Goal: Information Seeking & Learning: Learn about a topic

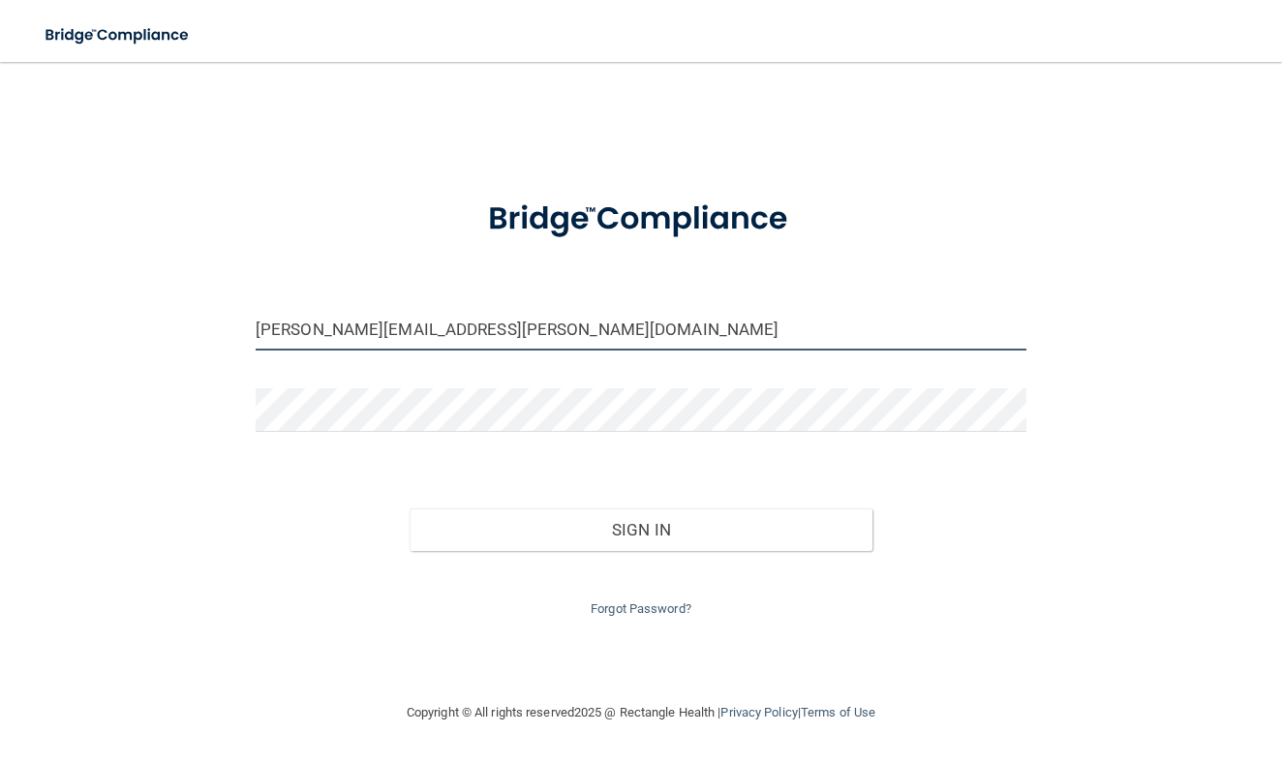
type input "[PERSON_NAME][EMAIL_ADDRESS][PERSON_NAME][DOMAIN_NAME]"
click at [456, 527] on button "Sign In" at bounding box center [641, 529] width 463 height 43
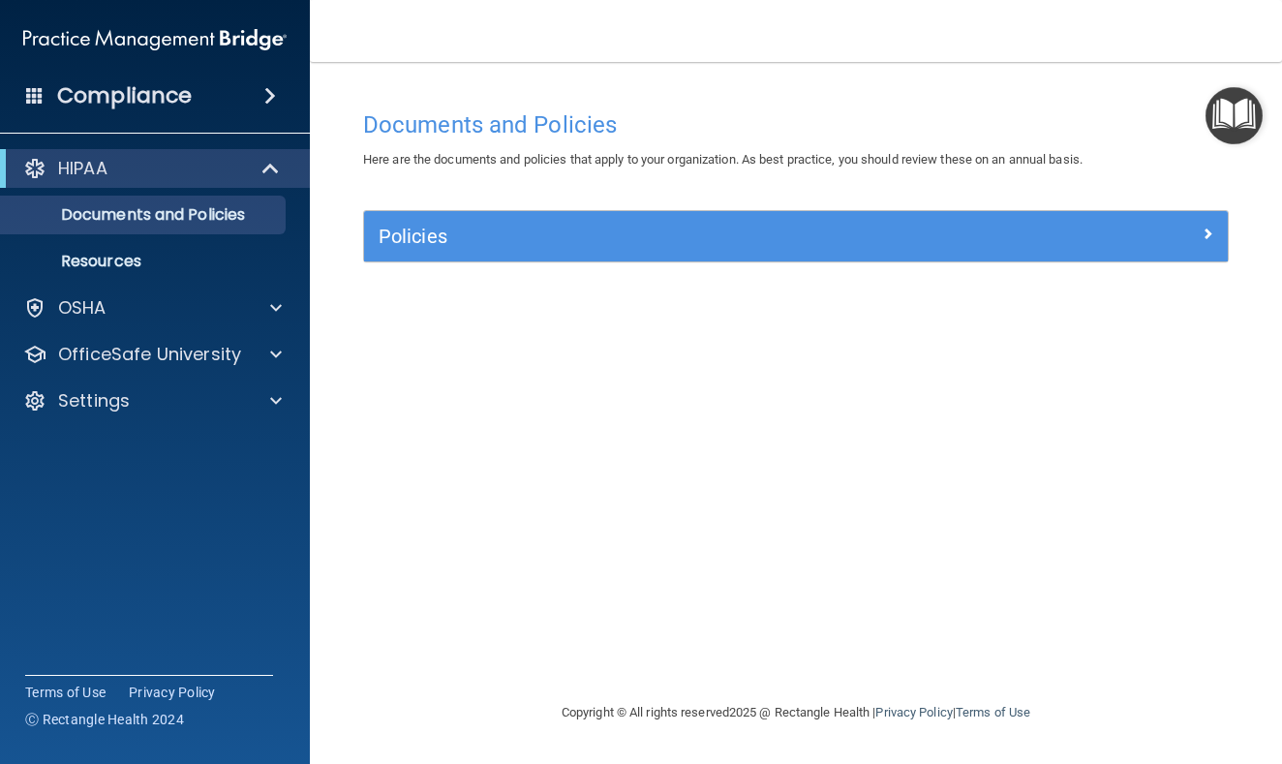
click at [166, 101] on h4 "Compliance" at bounding box center [124, 95] width 135 height 27
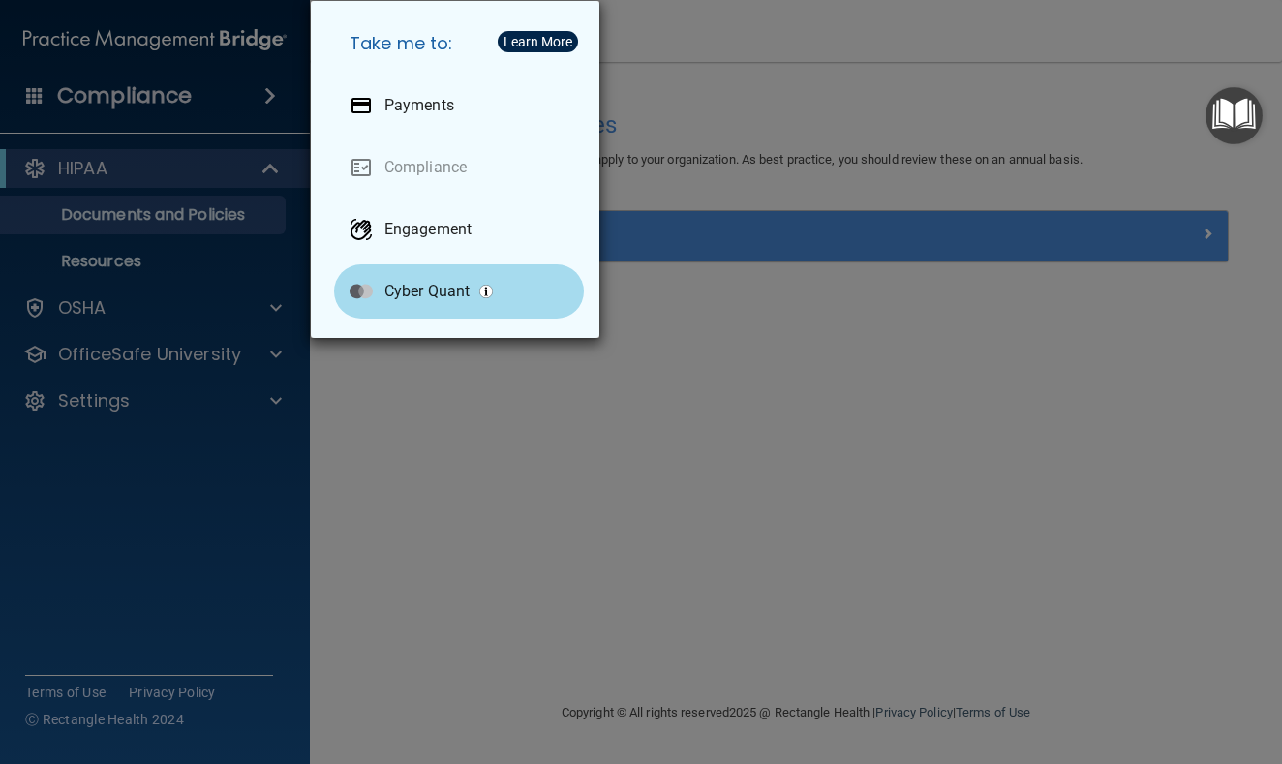
click at [420, 279] on div "Cyber Quant" at bounding box center [459, 291] width 250 height 54
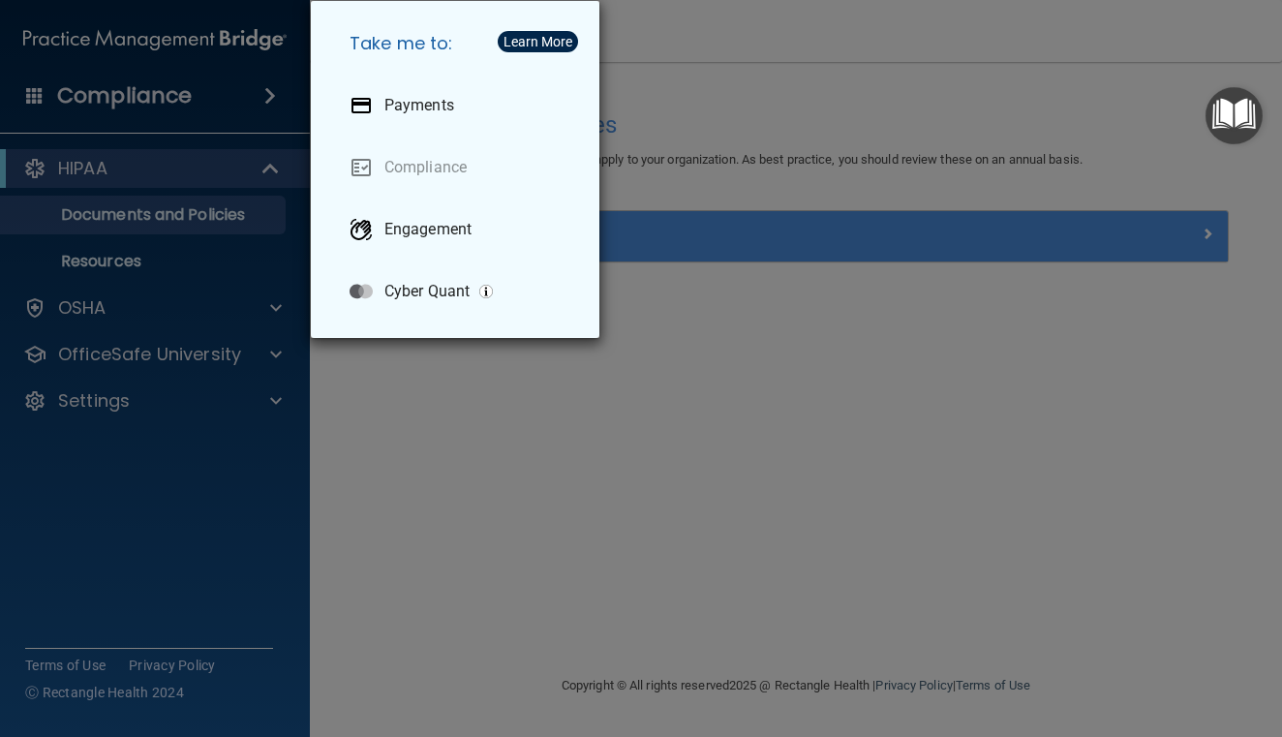
click at [446, 35] on h5 "Take me to:" at bounding box center [459, 43] width 250 height 54
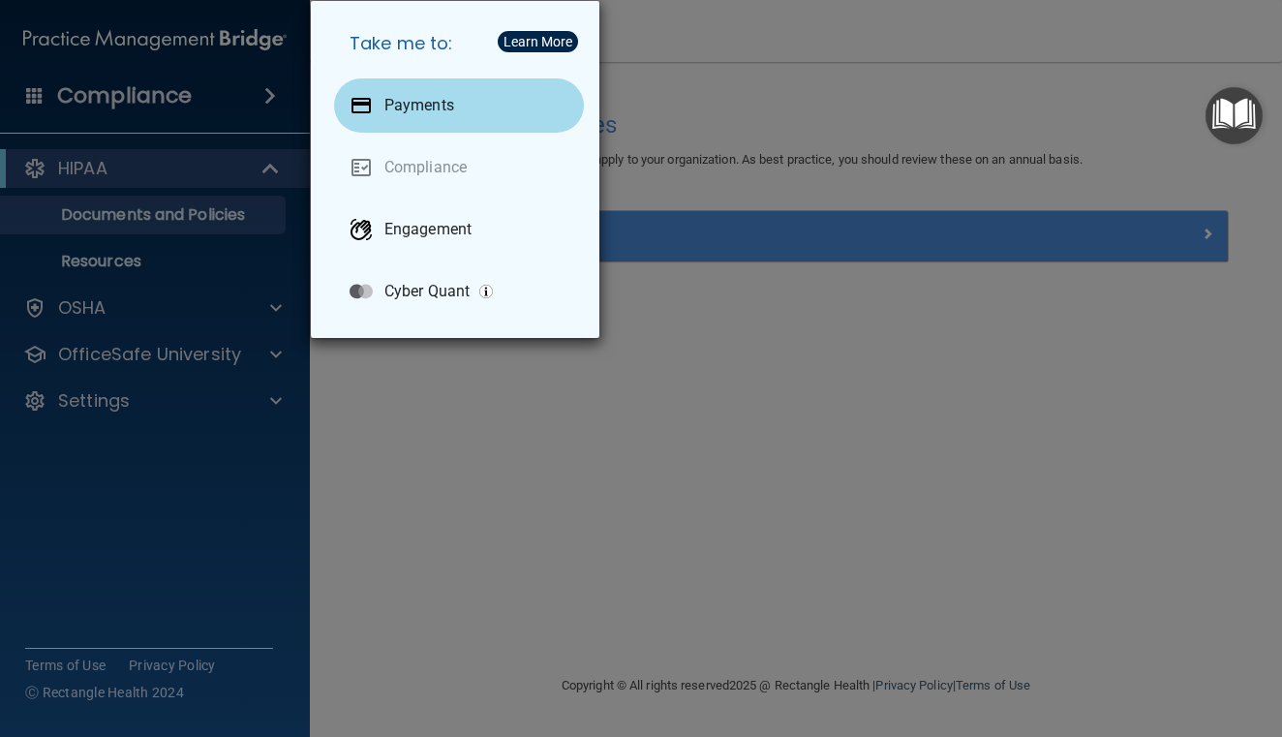
click at [417, 103] on p "Payments" at bounding box center [419, 105] width 70 height 19
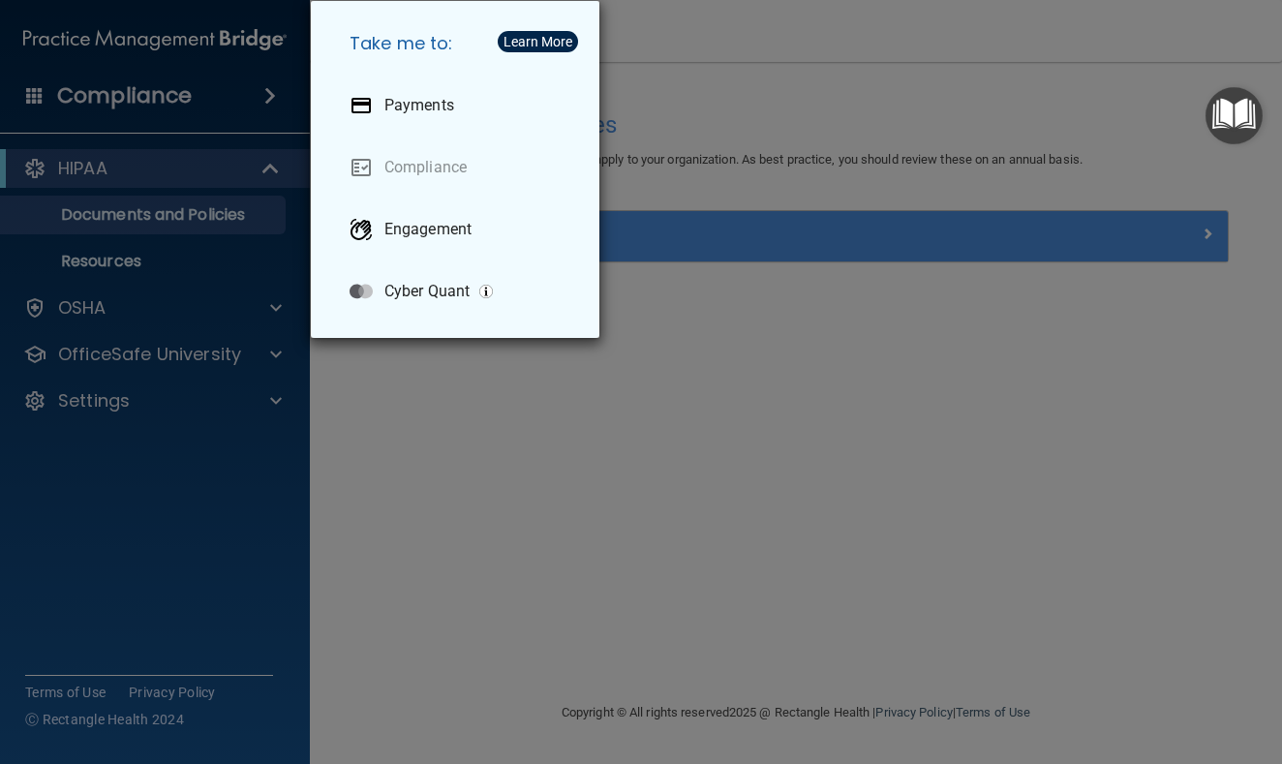
click at [441, 347] on div "Take me to: Payments Compliance Engagement Cyber Quant" at bounding box center [641, 382] width 1282 height 764
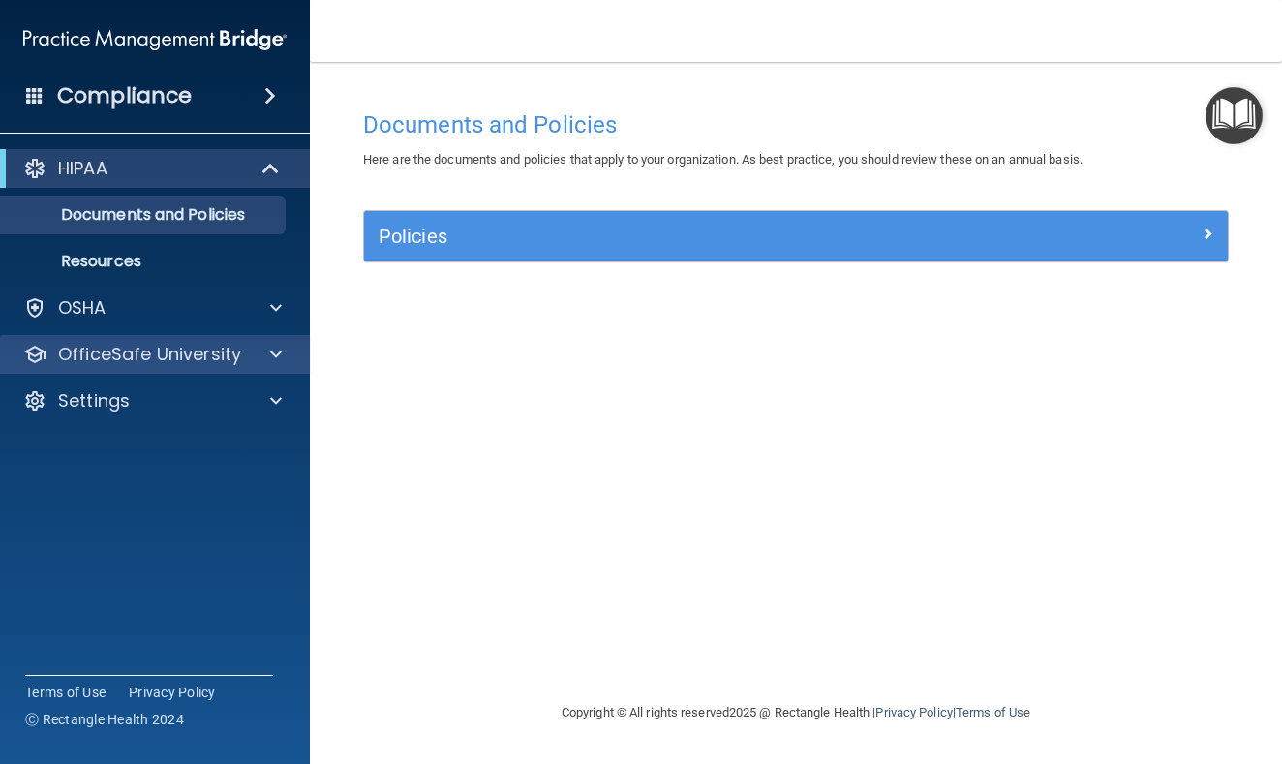
click at [151, 350] on p "OfficeSafe University" at bounding box center [149, 354] width 183 height 23
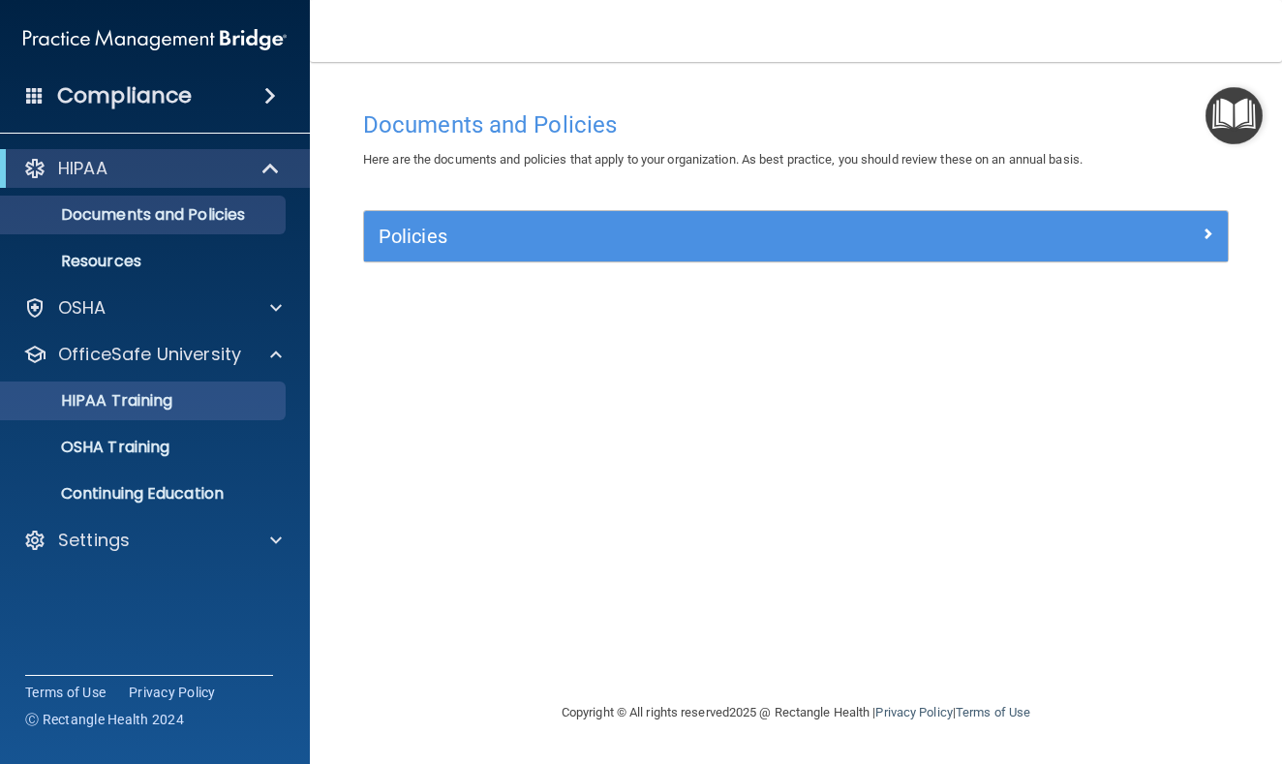
click at [157, 394] on p "HIPAA Training" at bounding box center [93, 400] width 160 height 19
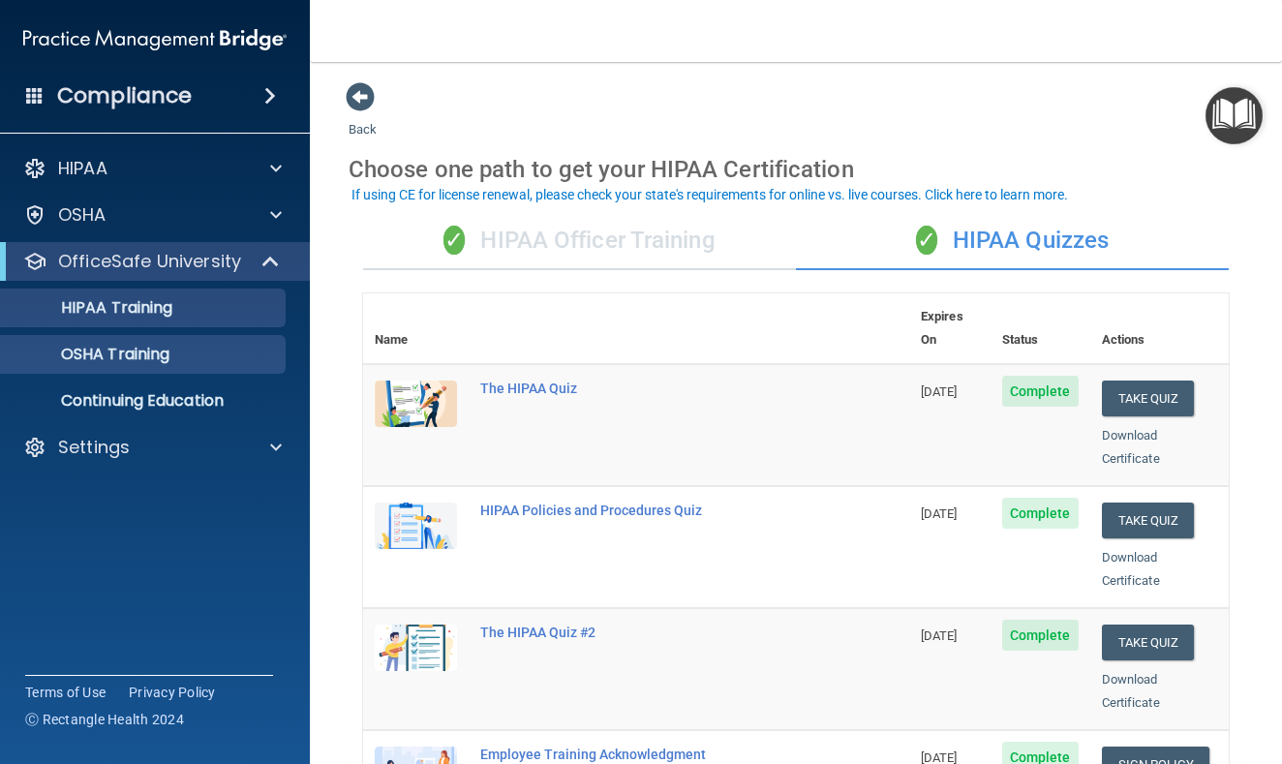
click at [200, 367] on link "OSHA Training" at bounding box center [133, 354] width 305 height 39
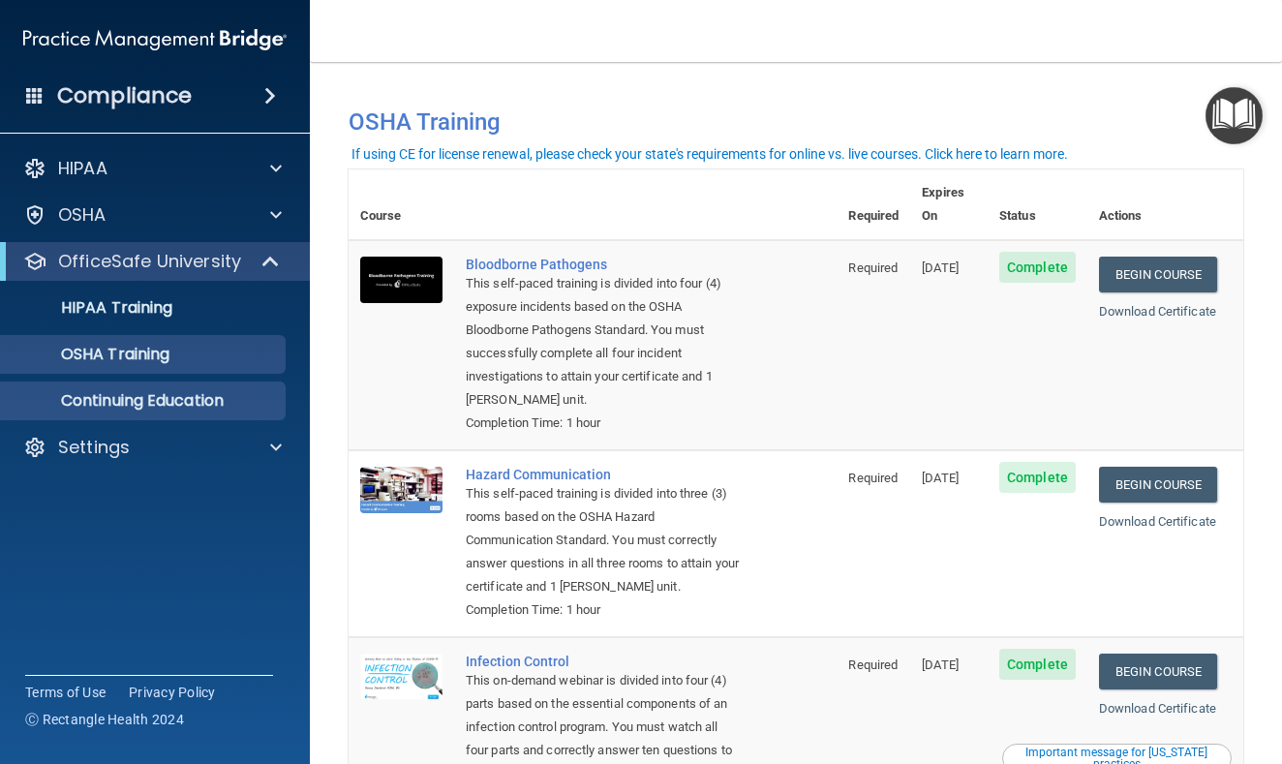
click at [195, 402] on p "Continuing Education" at bounding box center [145, 400] width 264 height 19
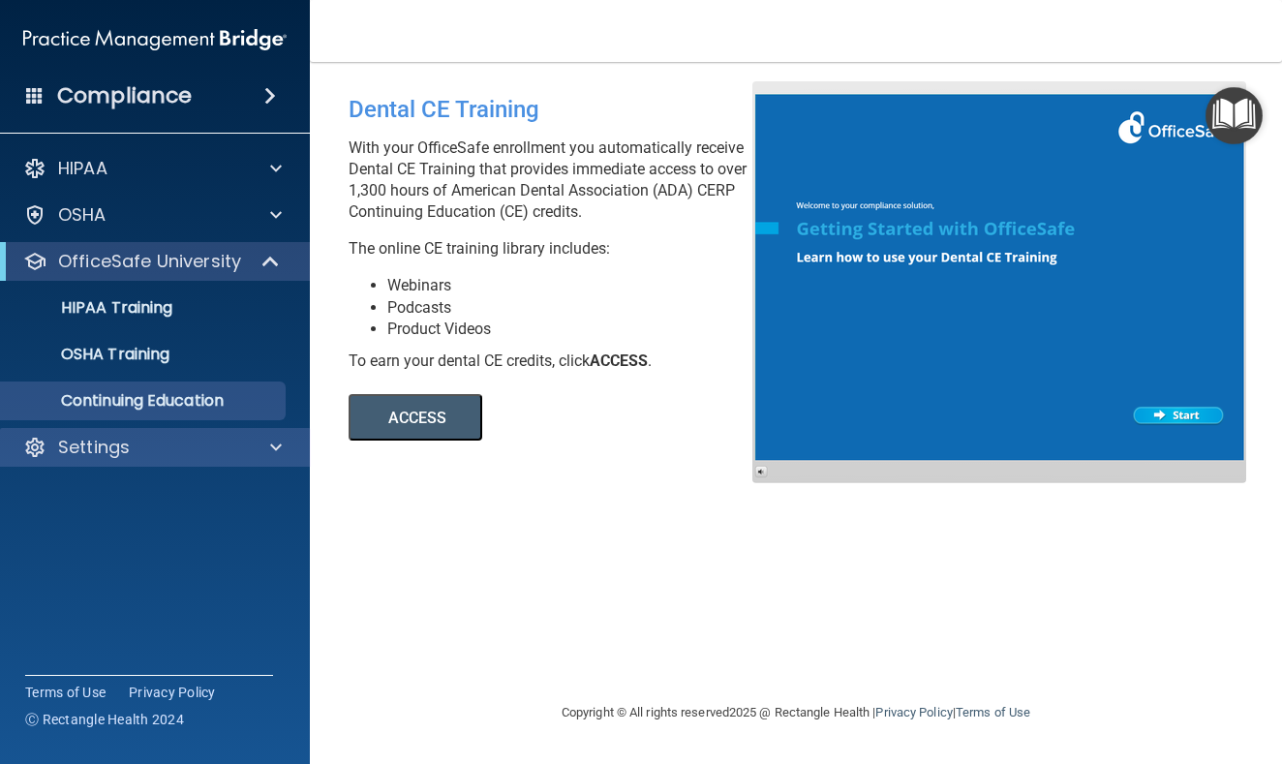
click at [107, 457] on p "Settings" at bounding box center [94, 447] width 72 height 23
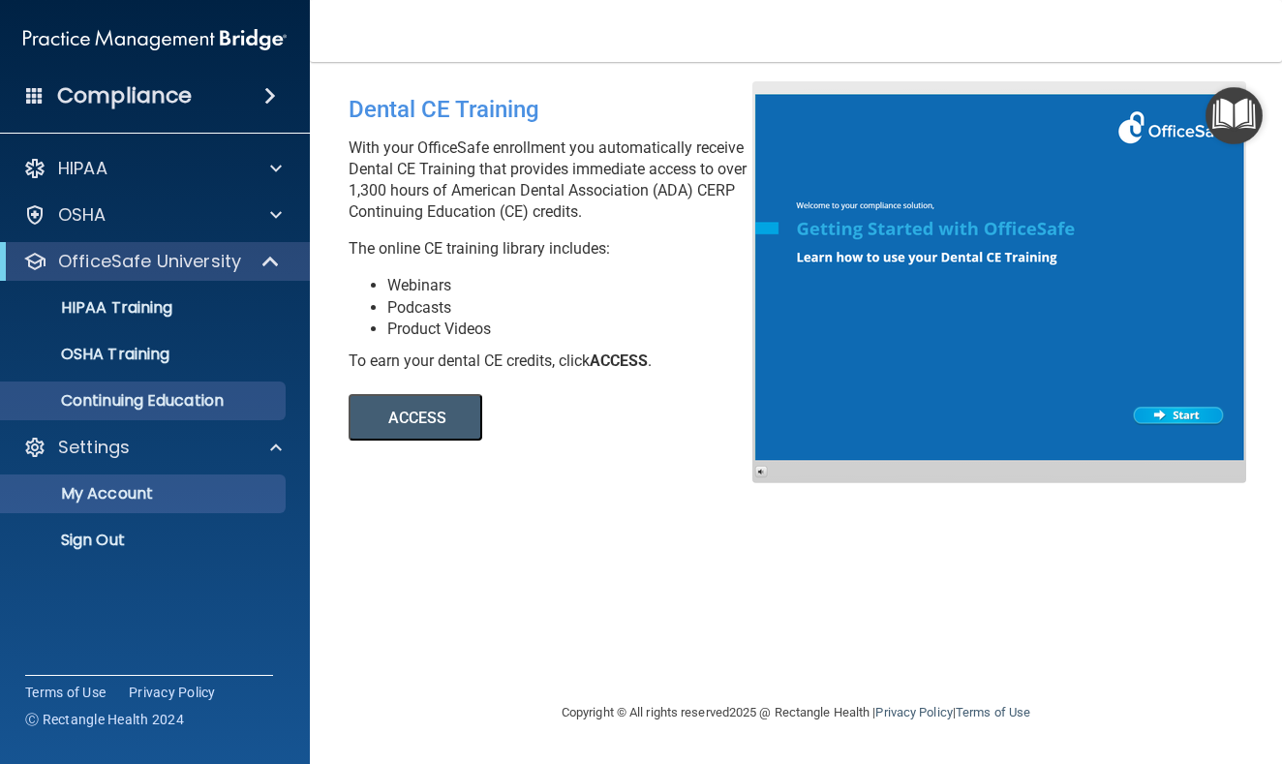
click at [110, 503] on p "My Account" at bounding box center [145, 493] width 264 height 19
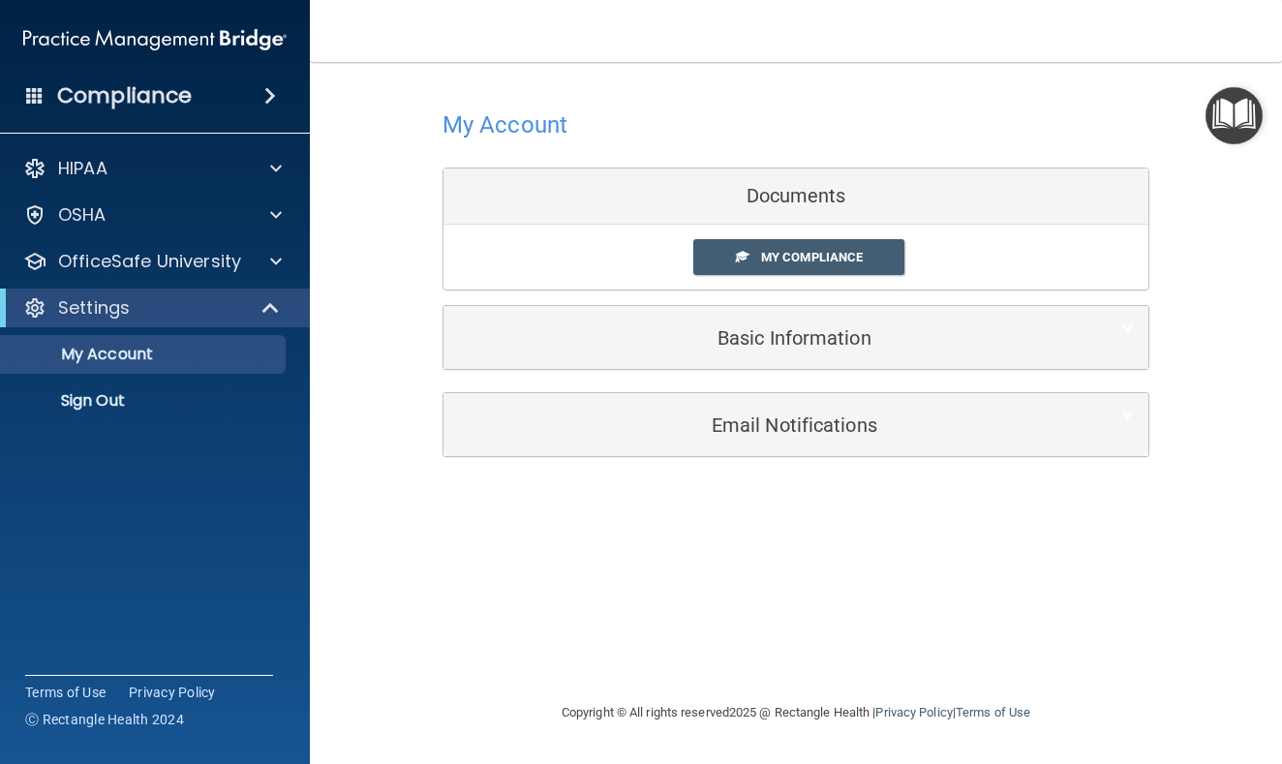
click at [807, 347] on h5 "Basic Information" at bounding box center [766, 337] width 617 height 21
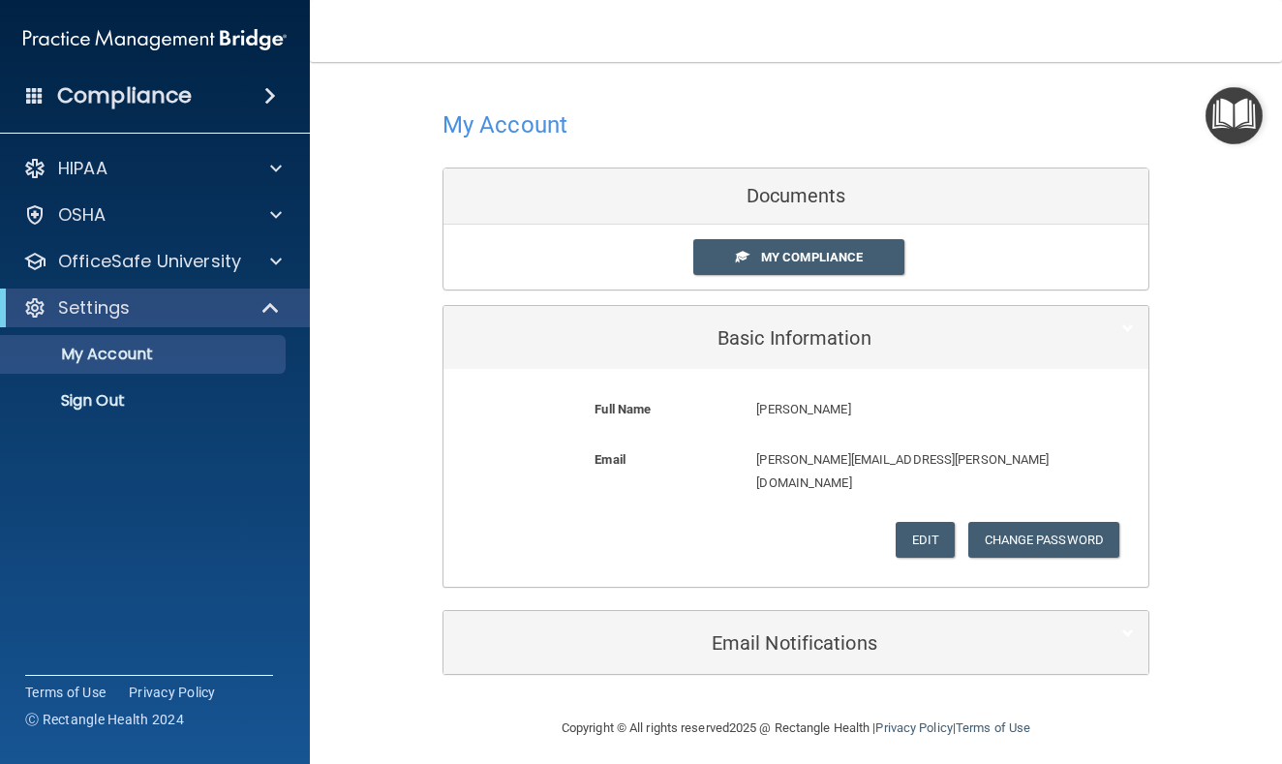
click at [841, 632] on h5 "Email Notifications" at bounding box center [766, 642] width 617 height 21
click at [809, 252] on span "My Compliance" at bounding box center [812, 257] width 102 height 15
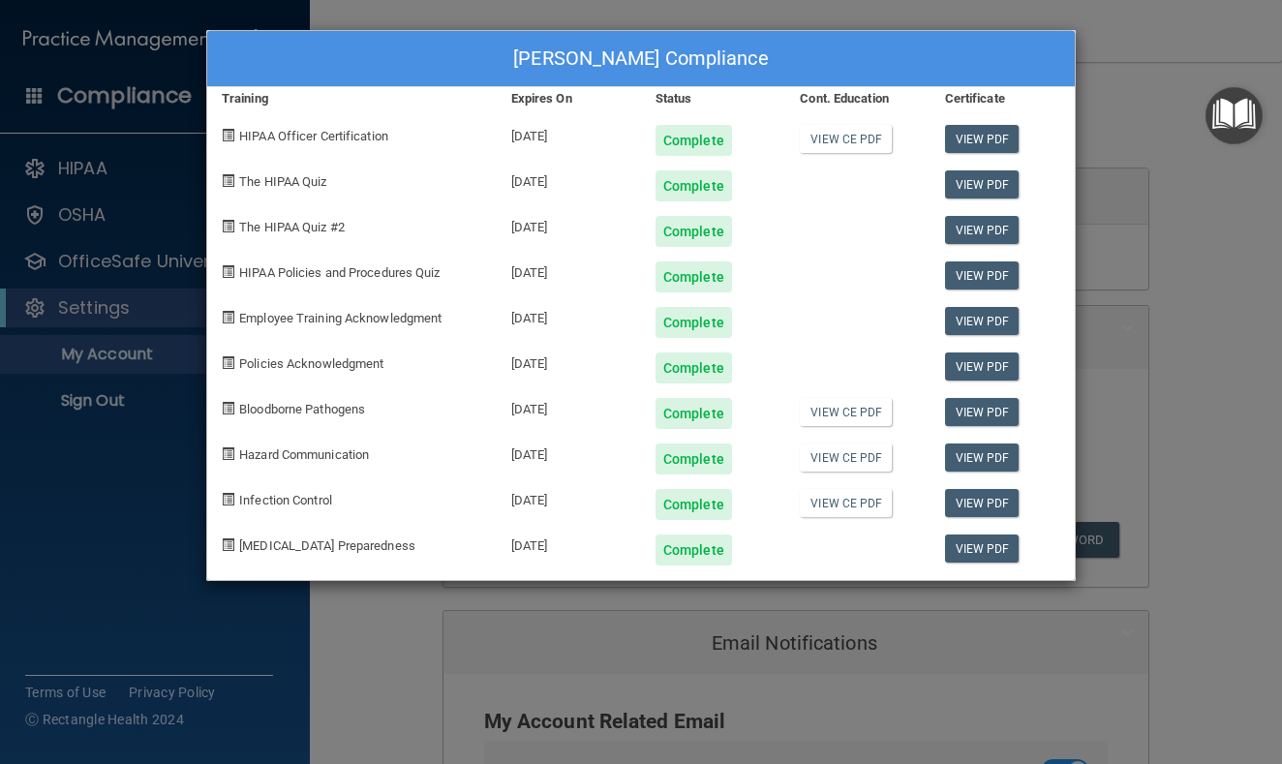
click at [712, 608] on div "[PERSON_NAME] Compliance Training Expires On Status Cont. Education Certificate…" at bounding box center [641, 382] width 1282 height 764
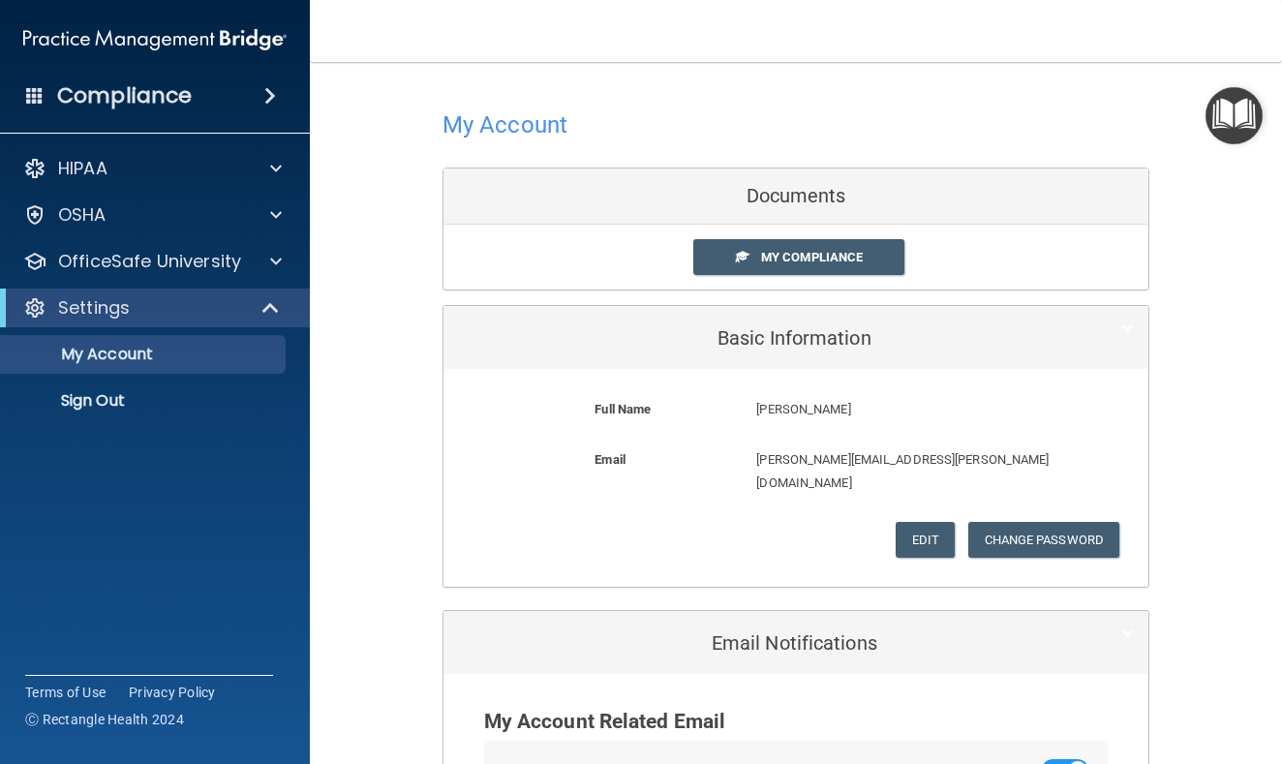
click at [42, 96] on span at bounding box center [34, 94] width 17 height 17
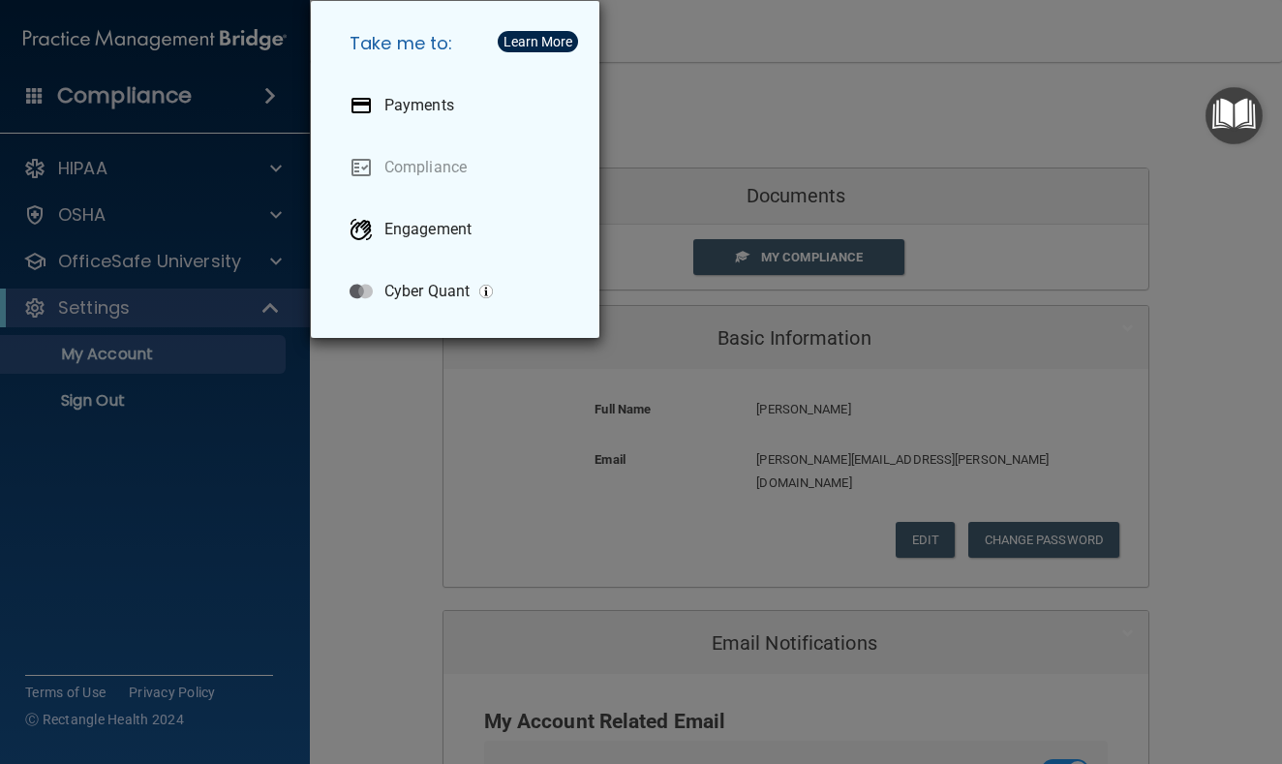
click at [536, 44] on div "Learn More" at bounding box center [538, 42] width 69 height 14
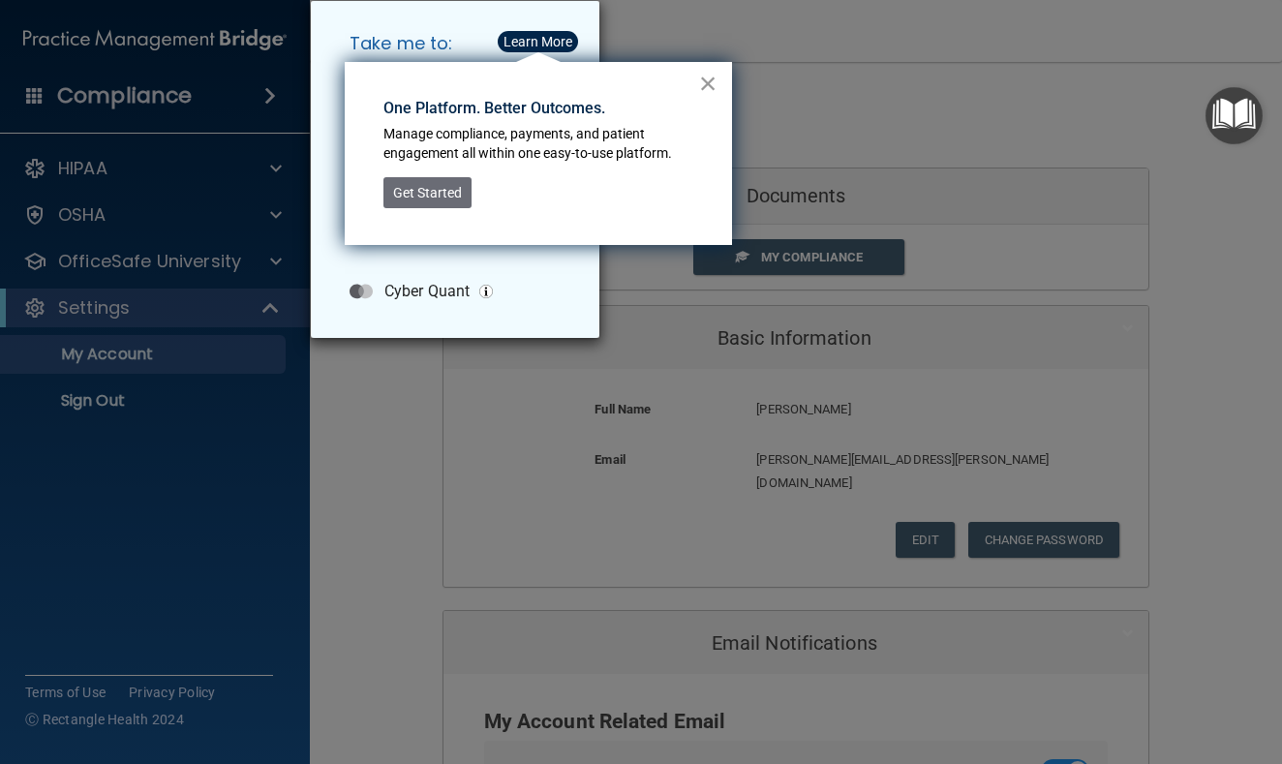
click at [701, 96] on button "×" at bounding box center [708, 83] width 18 height 31
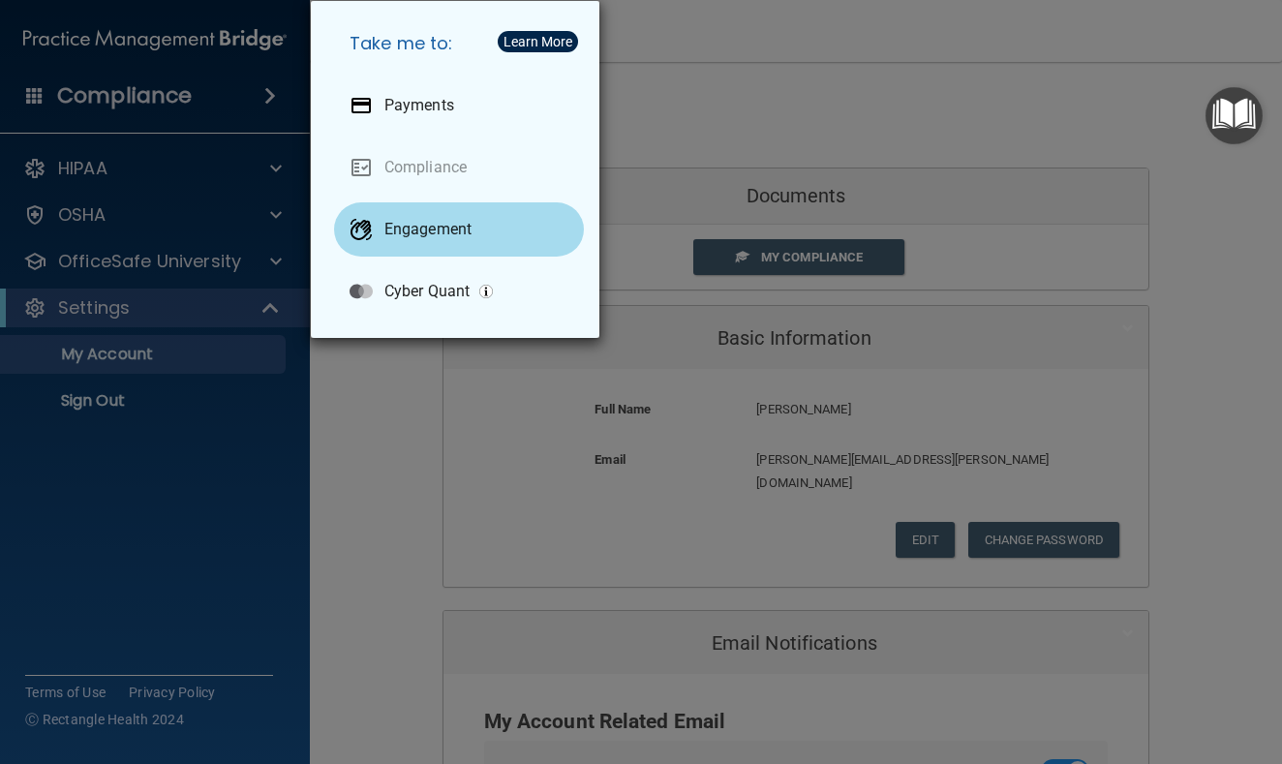
click at [444, 244] on div "Engagement" at bounding box center [459, 229] width 250 height 54
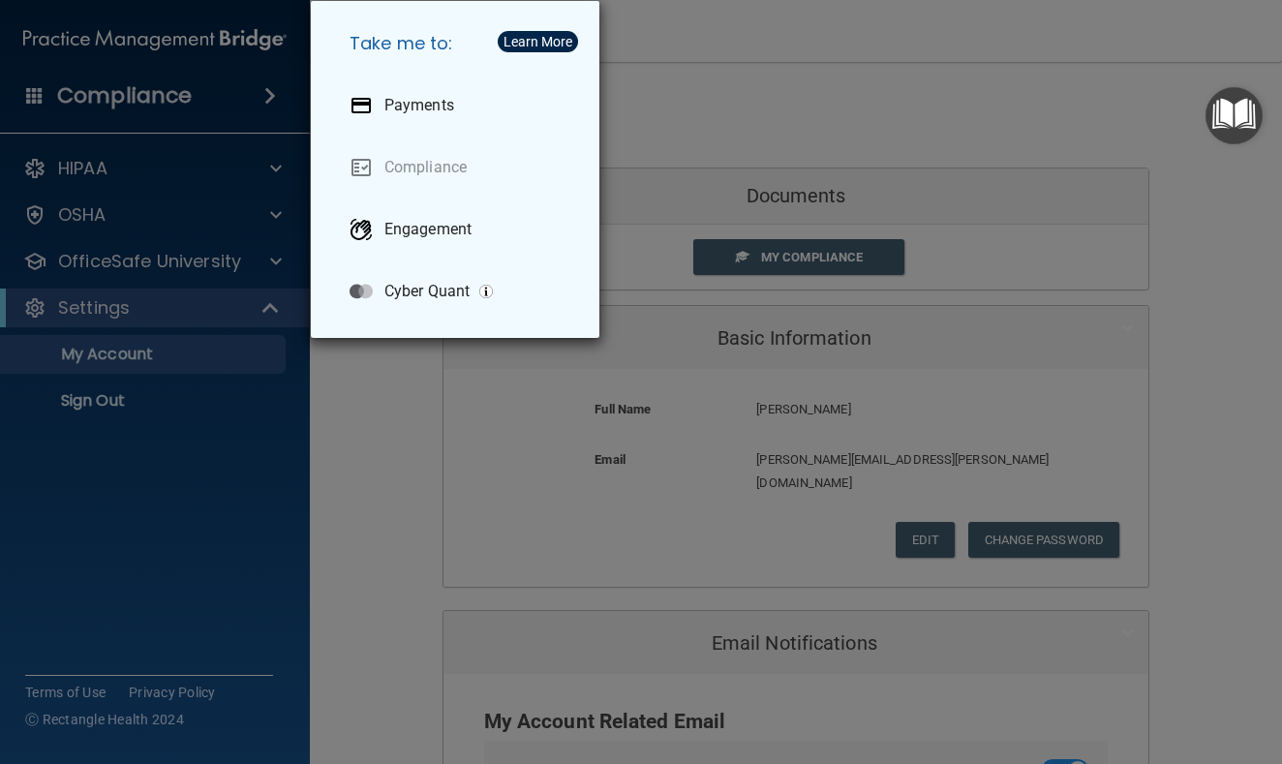
click at [449, 452] on div "Take me to: Payments Compliance Engagement Cyber Quant" at bounding box center [641, 382] width 1282 height 764
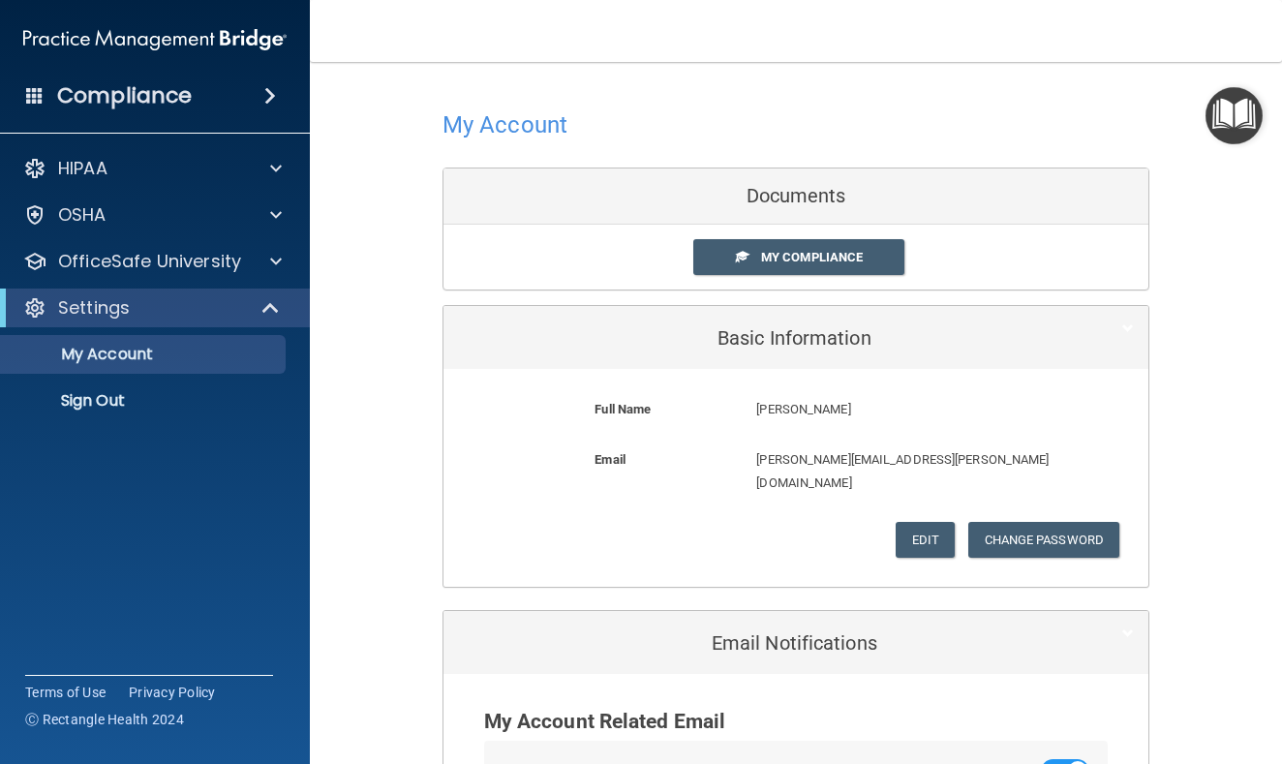
click at [1220, 119] on img "Open Resource Center" at bounding box center [1234, 115] width 57 height 57
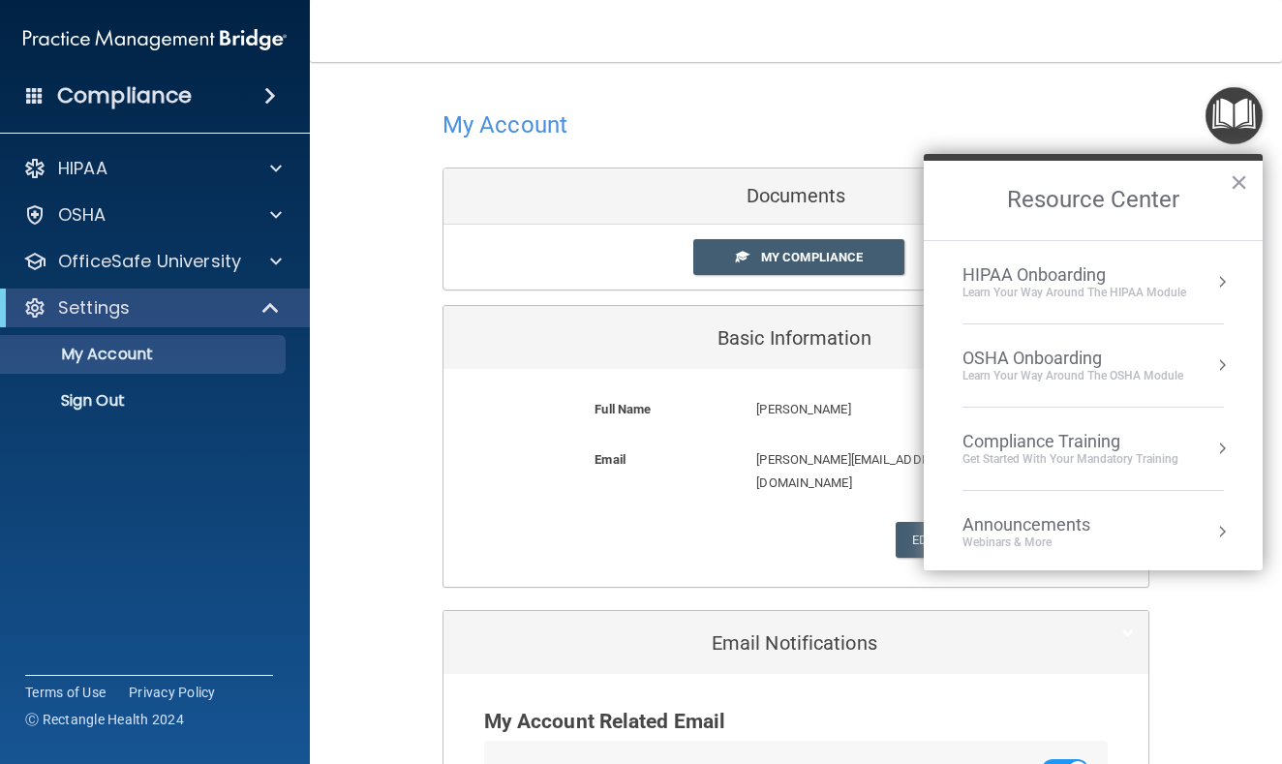
click at [928, 46] on nav "Toggle navigation Payton Peele [EMAIL_ADDRESS][PERSON_NAME][DOMAIN_NAME] Manage…" at bounding box center [796, 31] width 972 height 62
click at [1231, 167] on button "×" at bounding box center [1239, 182] width 18 height 31
